Goal: Navigation & Orientation: Find specific page/section

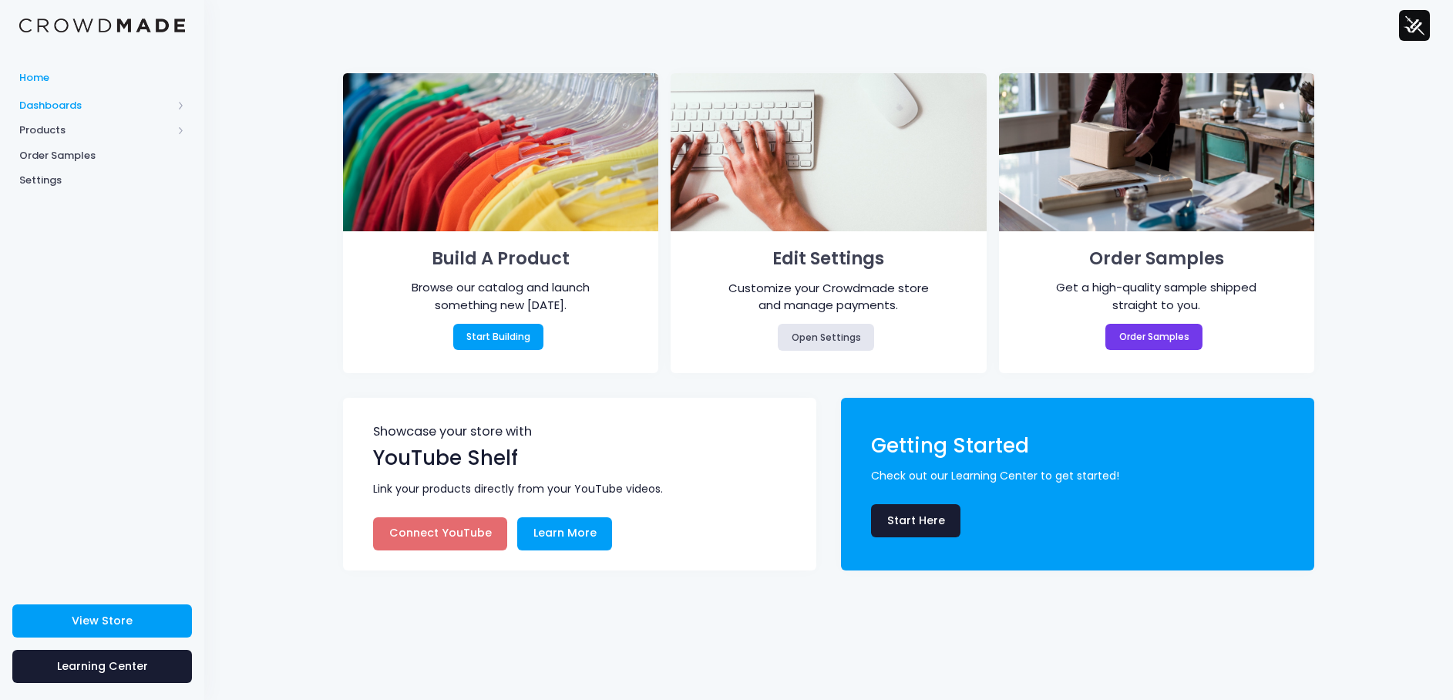
click at [52, 109] on span "Dashboards" at bounding box center [95, 105] width 153 height 15
click at [72, 128] on span "Overview" at bounding box center [115, 130] width 141 height 15
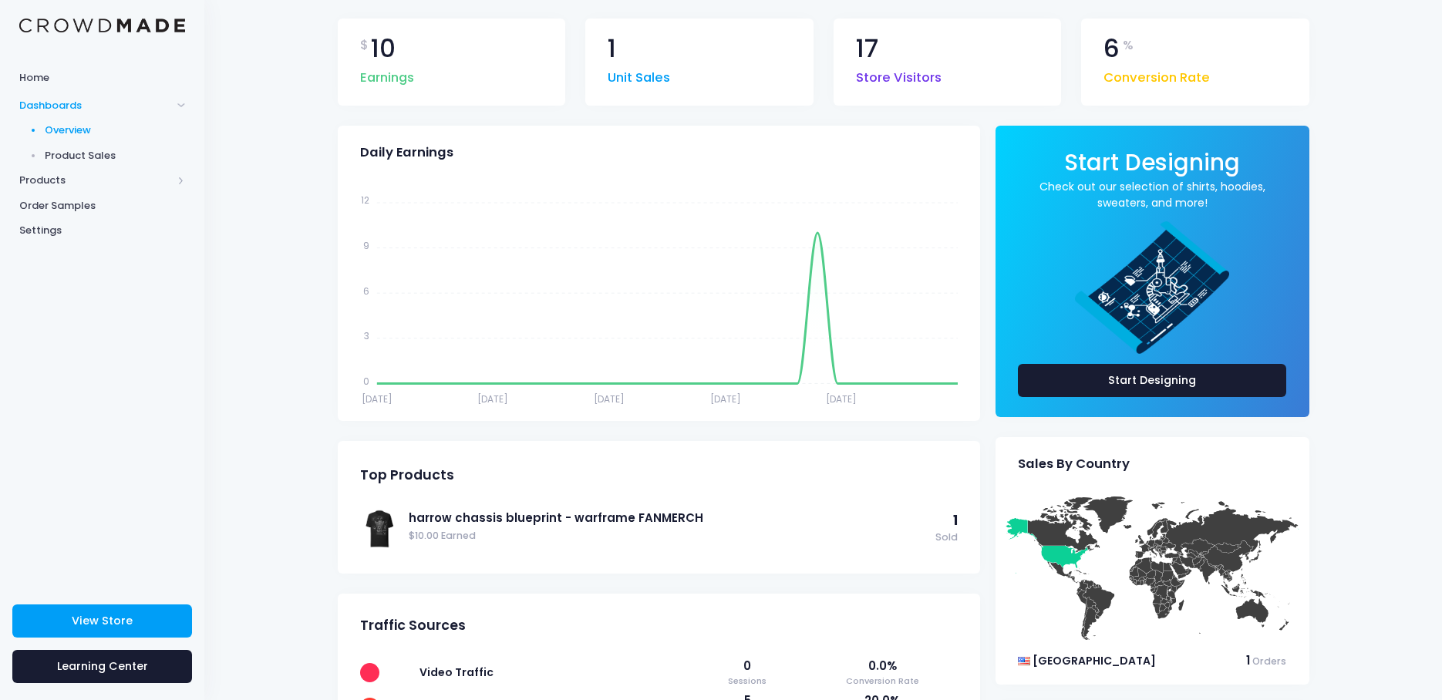
scroll to position [154, 0]
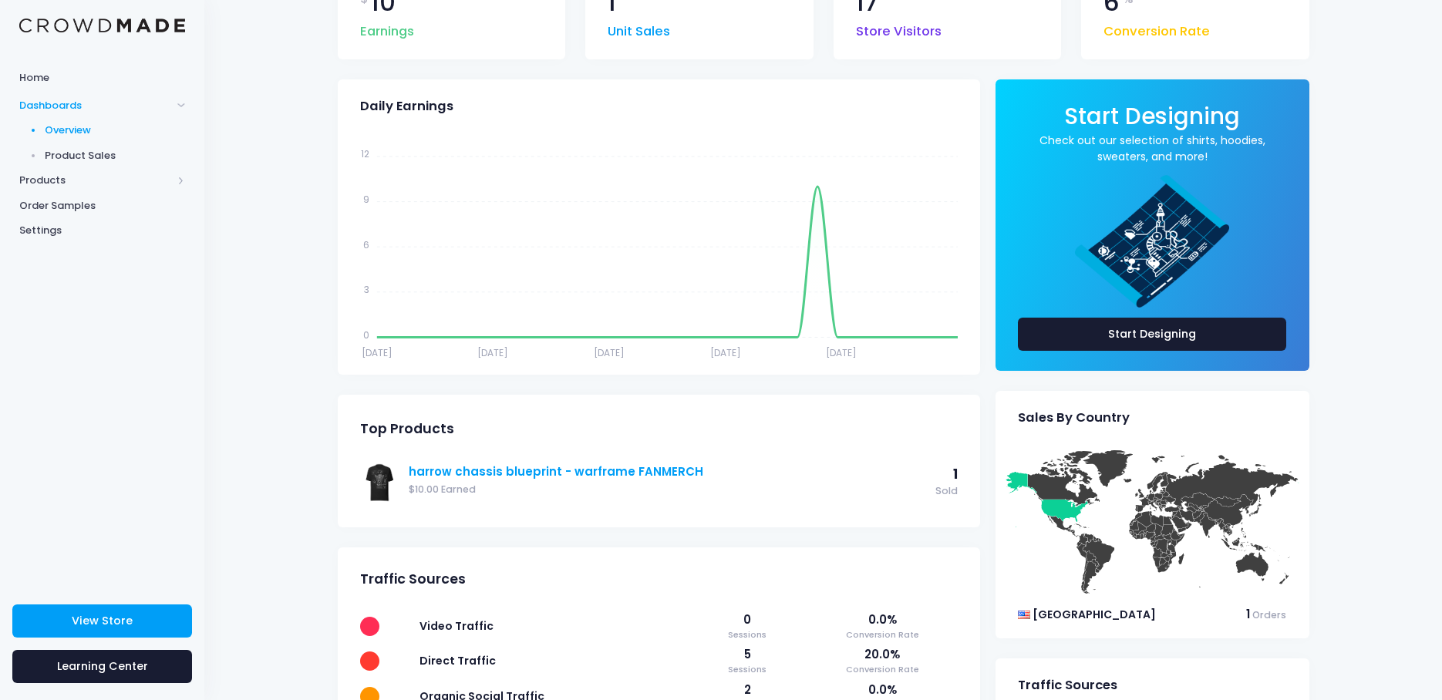
click at [557, 477] on link "harrow chassis blueprint - warframe FANMERCH" at bounding box center [668, 471] width 519 height 17
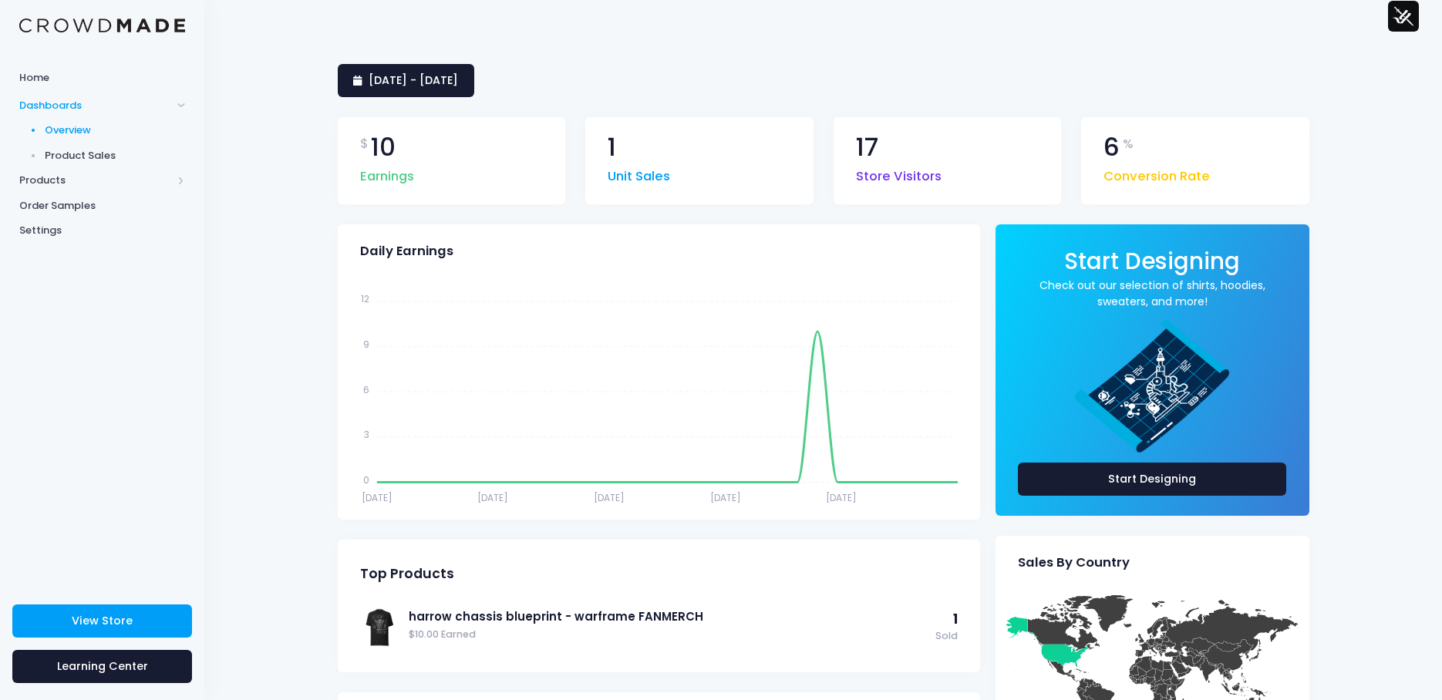
scroll to position [0, 0]
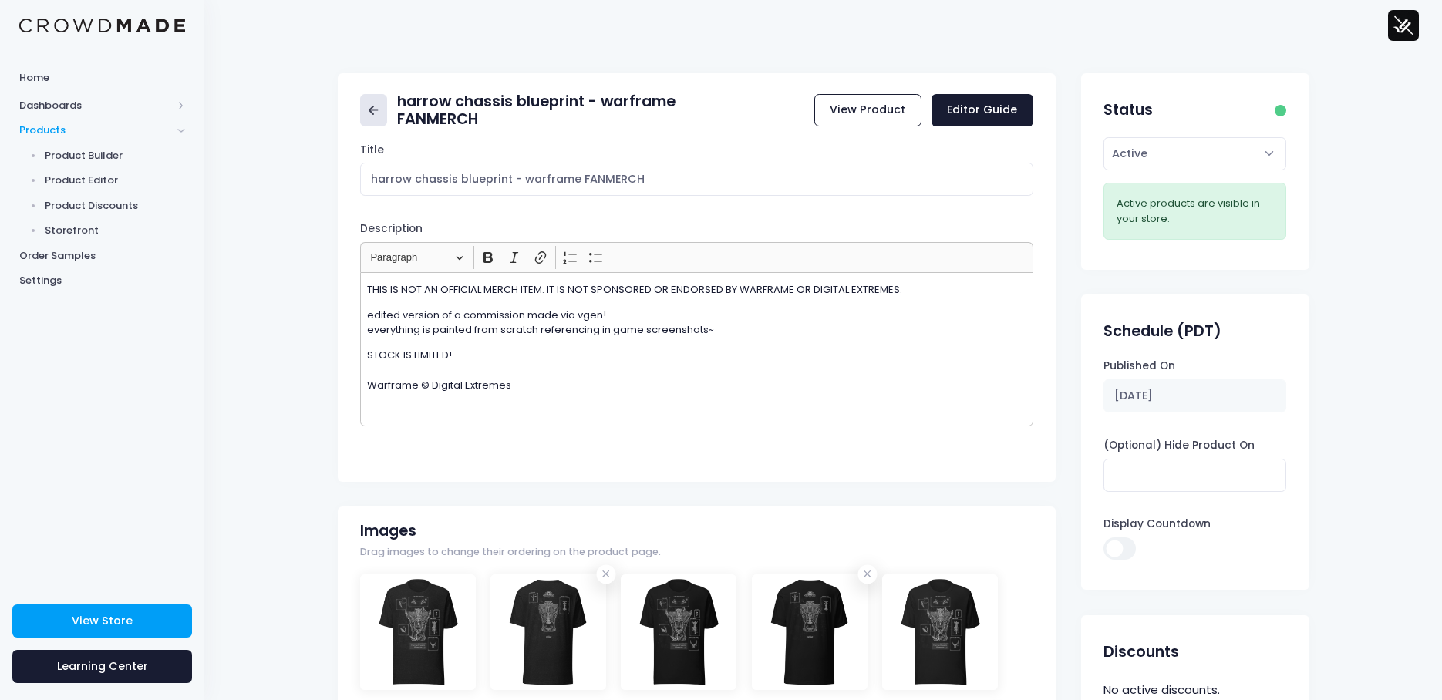
click at [373, 109] on icon at bounding box center [374, 111] width 18 height 18
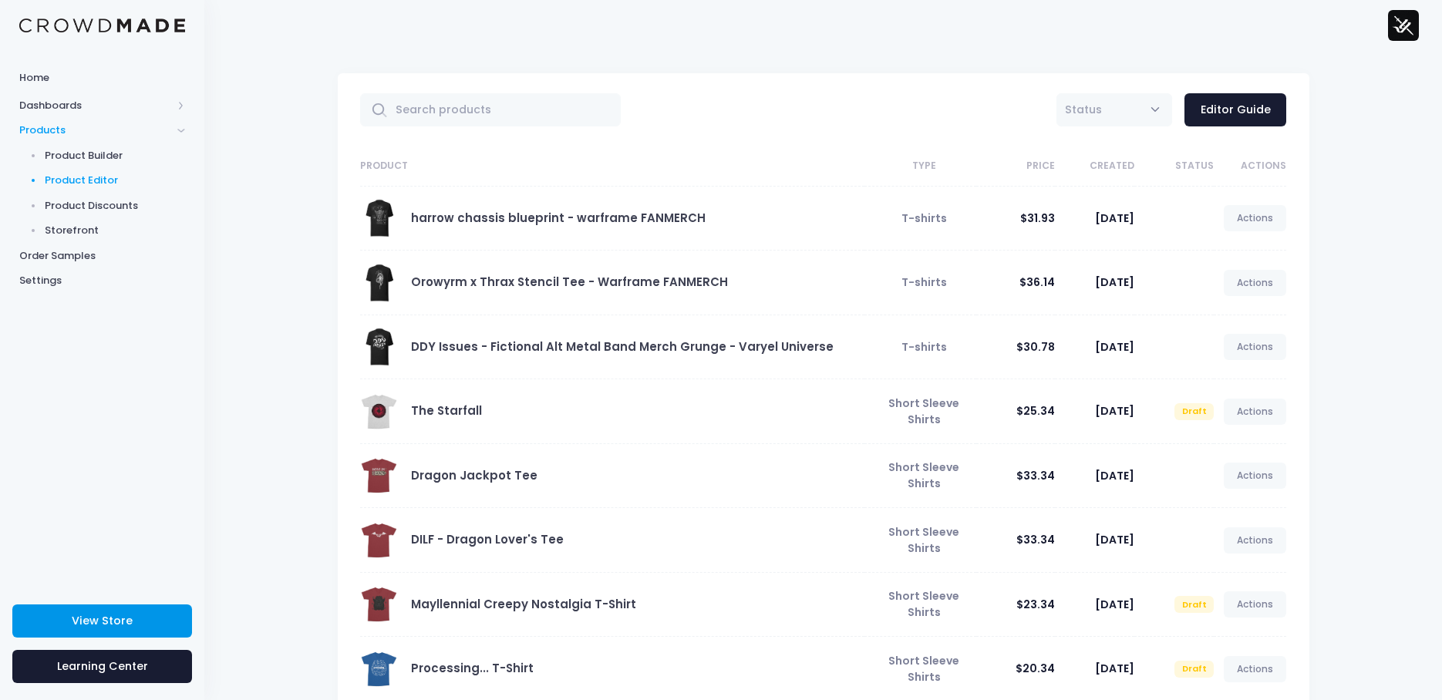
click at [120, 618] on span "View Store" at bounding box center [102, 620] width 61 height 15
